Goal: Information Seeking & Learning: Learn about a topic

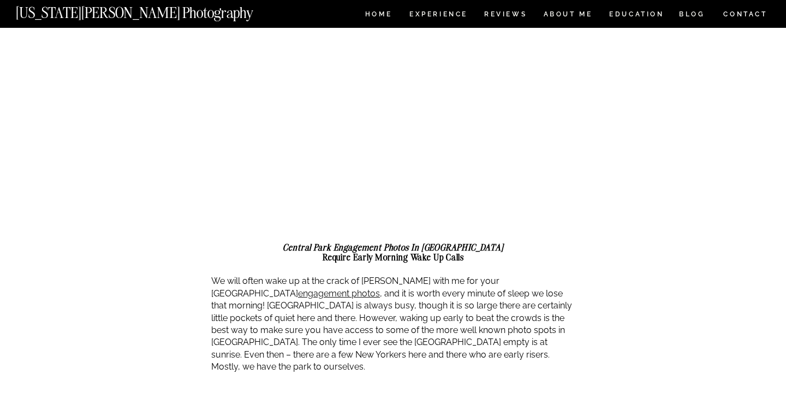
scroll to position [726, 0]
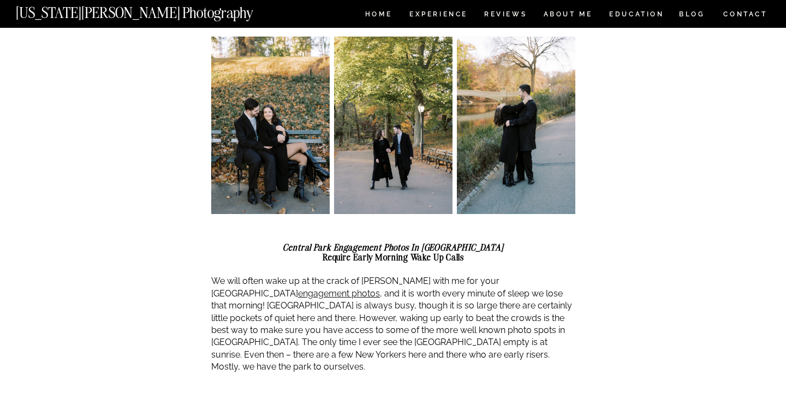
click at [322, 275] on p "We will often wake up at the crack of dawn with me for your Central Park engage…" at bounding box center [393, 324] width 364 height 98
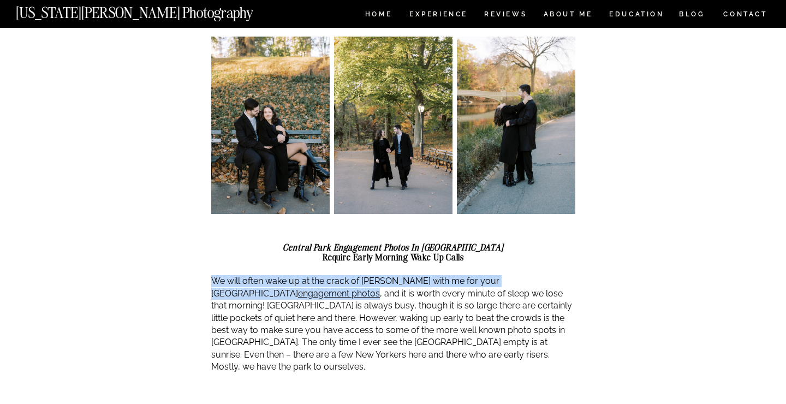
click at [322, 275] on p "We will often wake up at the crack of dawn with me for your Central Park engage…" at bounding box center [393, 324] width 364 height 98
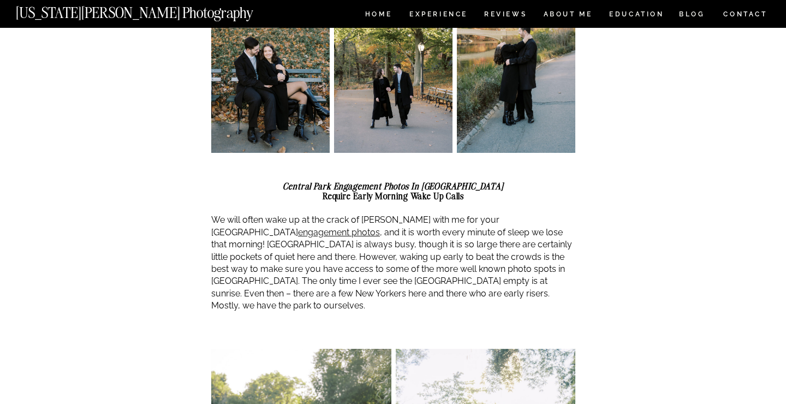
scroll to position [790, 0]
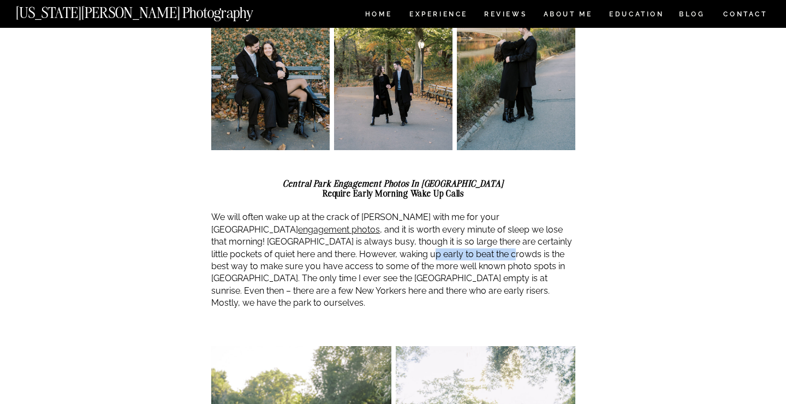
drag, startPoint x: 307, startPoint y: 238, endPoint x: 390, endPoint y: 241, distance: 83.1
click at [390, 241] on p "We will often wake up at the crack of dawn with me for your Central Park engage…" at bounding box center [393, 260] width 364 height 98
click at [458, 259] on p "We will often wake up at the crack of dawn with me for your Central Park engage…" at bounding box center [393, 260] width 364 height 98
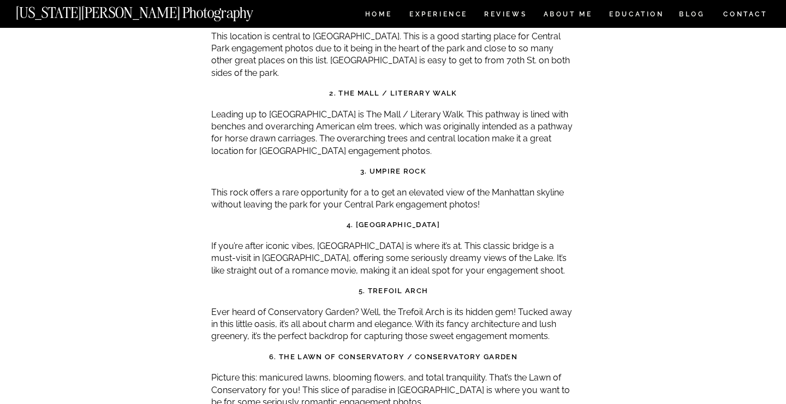
scroll to position [3616, 0]
drag, startPoint x: 336, startPoint y: 264, endPoint x: 434, endPoint y: 265, distance: 97.2
click at [434, 306] on p "Ever heard of Conservatory Garden? Well, the Trefoil Arch is its hidden gem! Tu…" at bounding box center [393, 324] width 364 height 37
click at [503, 306] on p "Ever heard of Conservatory Garden? Well, the Trefoil Arch is its hidden gem! Tu…" at bounding box center [393, 324] width 364 height 37
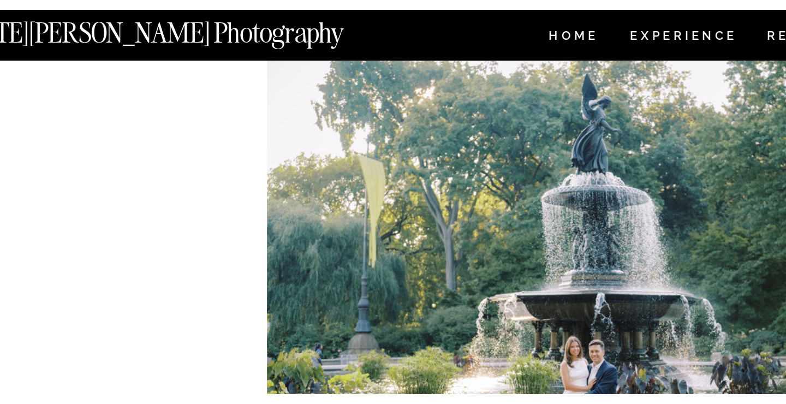
scroll to position [1634, 0]
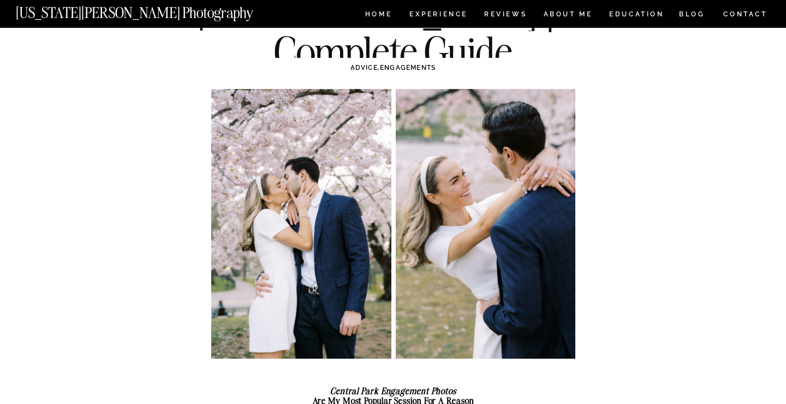
scroll to position [109, 0]
